Goal: Transaction & Acquisition: Purchase product/service

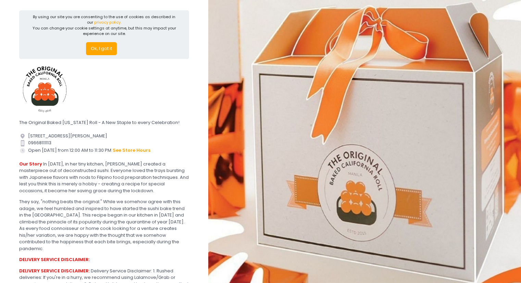
click at [100, 50] on button "Ok, I got it" at bounding box center [101, 48] width 31 height 13
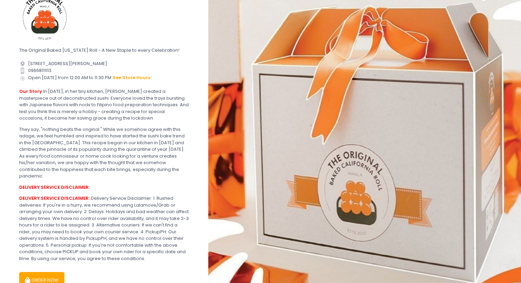
scroll to position [52, 0]
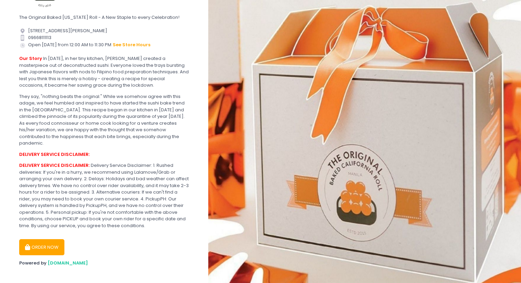
click at [45, 239] on button "ORDER NOW" at bounding box center [41, 247] width 45 height 16
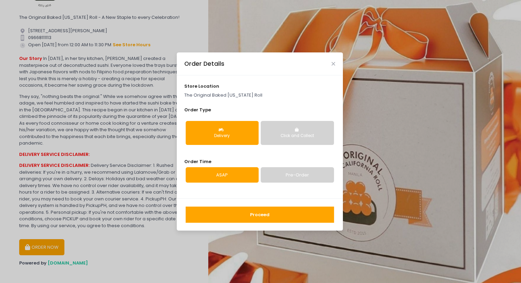
click at [216, 134] on div "Delivery" at bounding box center [221, 136] width 63 height 6
click at [224, 177] on link "ASAP" at bounding box center [222, 175] width 73 height 16
click at [285, 177] on link "Pre-Order" at bounding box center [296, 175] width 73 height 16
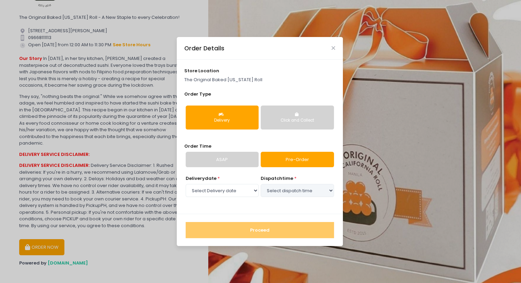
select select "[DATE]"
click at [277, 189] on select "Select dispatch time 01:30 PM - 02:00 PM 02:00 PM - 02:30 PM 02:30 PM - 03:00 P…" at bounding box center [296, 190] width 73 height 13
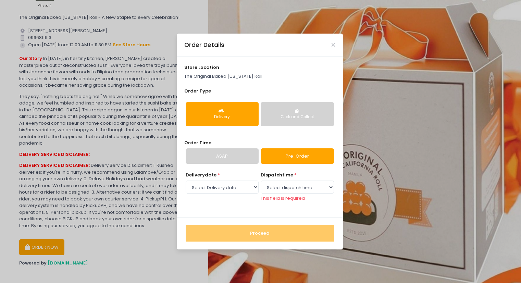
click at [226, 51] on div "Order Details" at bounding box center [260, 45] width 166 height 23
click at [306, 191] on select "Select dispatch time 01:30 PM - 02:00 PM 02:00 PM - 02:30 PM 02:30 PM - 03:00 P…" at bounding box center [296, 186] width 73 height 13
select select "18:00"
click at [260, 183] on select "Select dispatch time 01:30 PM - 02:00 PM 02:00 PM - 02:30 PM 02:30 PM - 03:00 P…" at bounding box center [296, 186] width 73 height 13
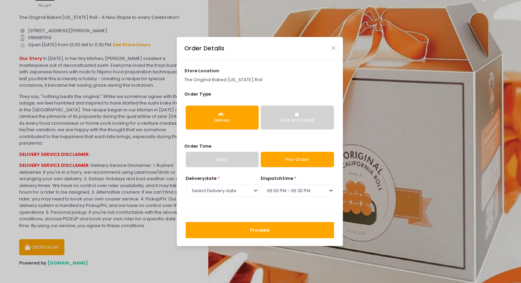
click at [266, 231] on button "Proceed" at bounding box center [260, 230] width 148 height 16
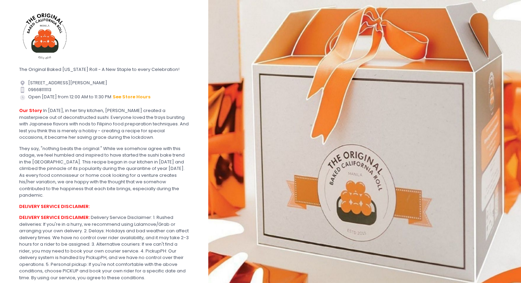
scroll to position [52, 0]
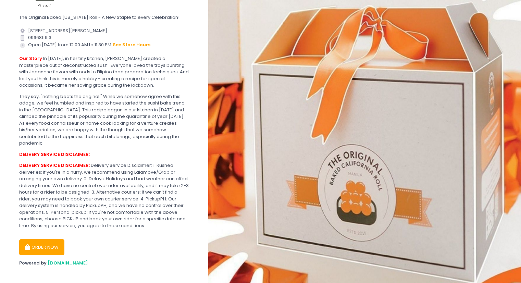
click at [43, 239] on button "ORDER NOW" at bounding box center [41, 247] width 45 height 16
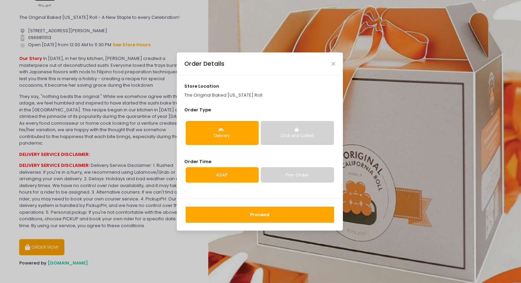
click at [280, 174] on link "Pre-Order" at bounding box center [296, 175] width 73 height 16
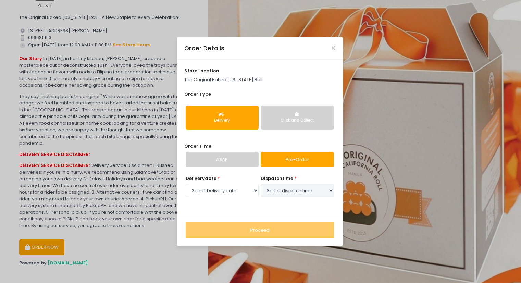
select select "[DATE]"
click at [276, 193] on select "Select dispatch time 02:00 PM - 02:30 PM 02:30 PM - 03:00 PM 03:00 PM - 03:30 P…" at bounding box center [296, 190] width 73 height 13
select select "17:30"
click at [260, 184] on select "Select dispatch time 02:00 PM - 02:30 PM 02:30 PM - 03:00 PM 03:00 PM - 03:30 P…" at bounding box center [296, 190] width 73 height 13
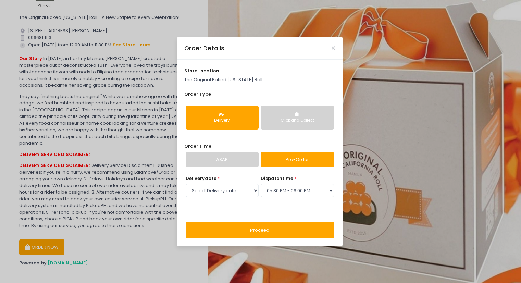
click at [262, 230] on button "Proceed" at bounding box center [260, 230] width 148 height 16
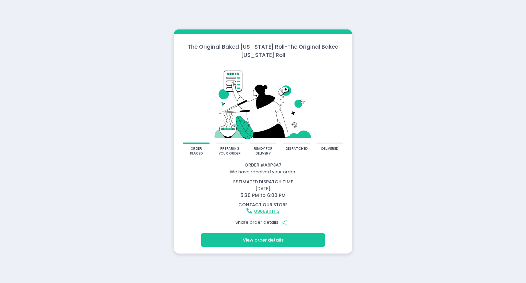
click at [273, 242] on button "View order details" at bounding box center [263, 239] width 125 height 13
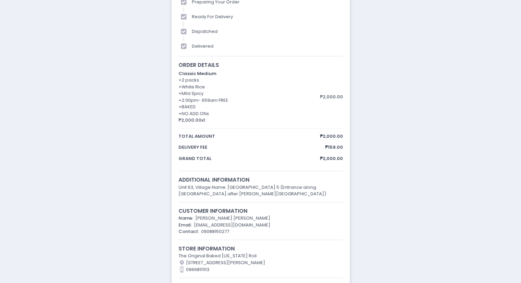
scroll to position [106, 0]
